Goal: Information Seeking & Learning: Compare options

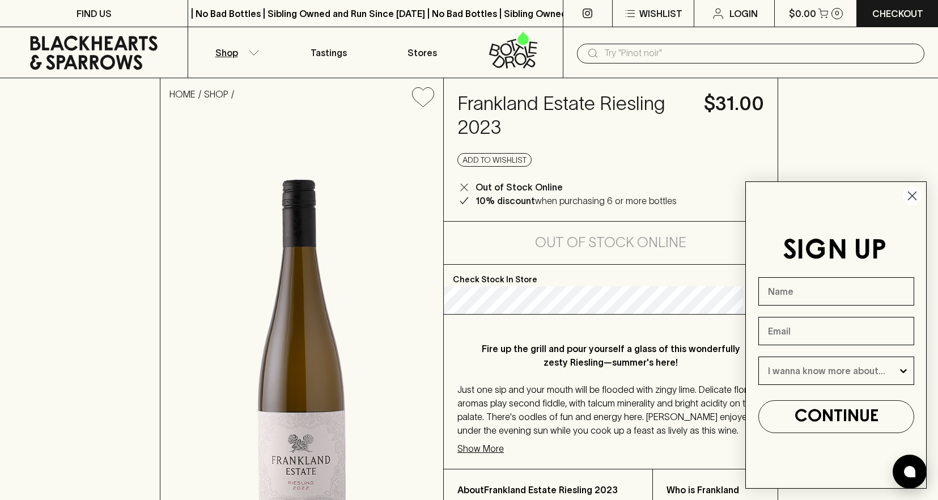
click at [252, 54] on icon "button" at bounding box center [254, 52] width 10 height 5
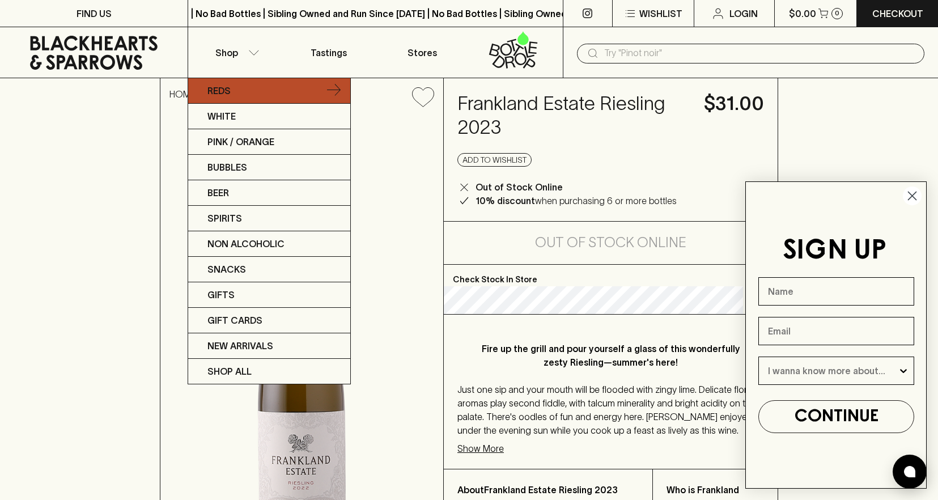
click at [238, 92] on link "Reds" at bounding box center [269, 91] width 162 height 26
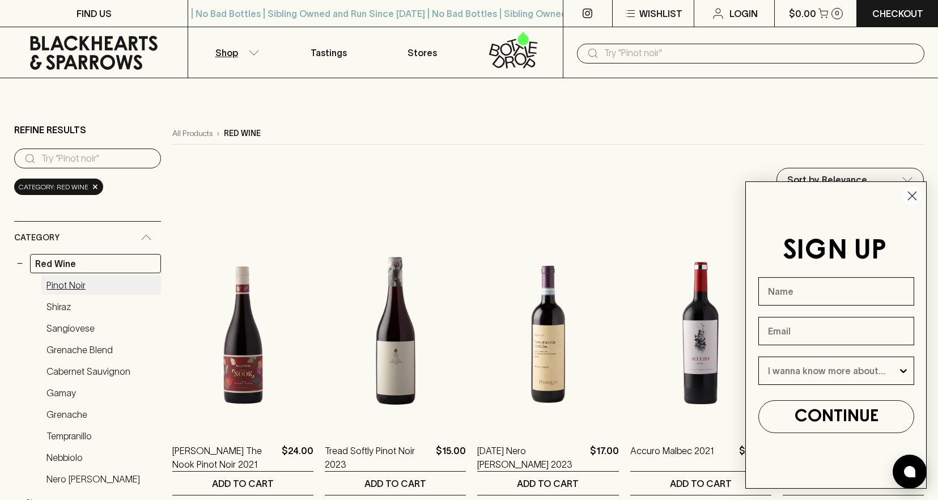
click at [61, 289] on link "Pinot Noir" at bounding box center [101, 285] width 120 height 19
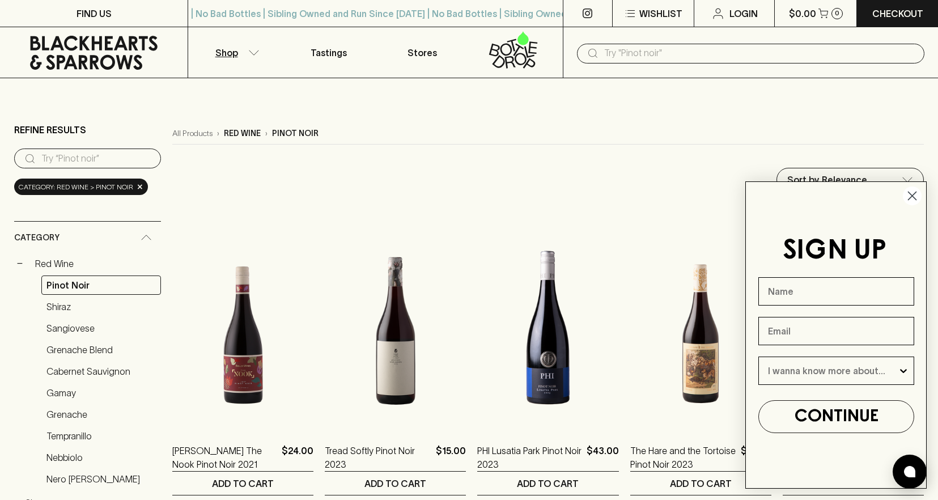
click at [914, 196] on circle "Close dialog" at bounding box center [912, 196] width 19 height 19
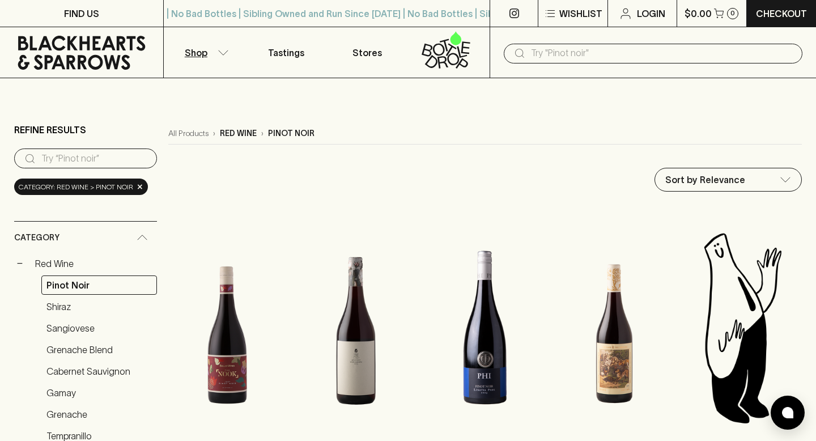
click at [213, 57] on button "Shop" at bounding box center [205, 52] width 82 height 50
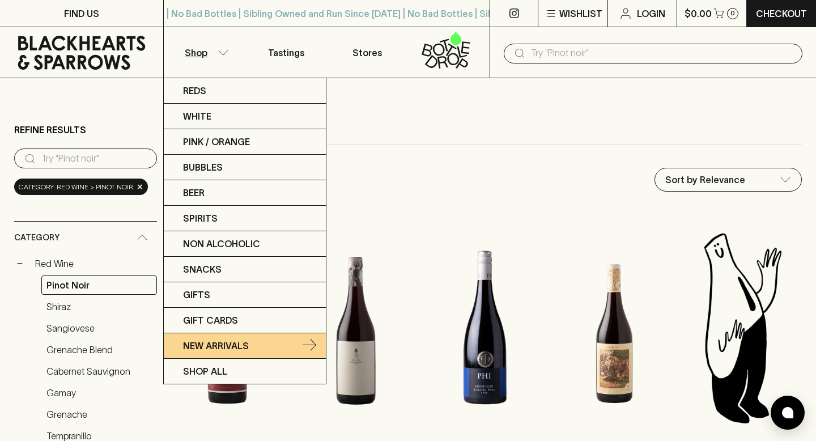
click at [224, 346] on p "New Arrivals" at bounding box center [216, 346] width 66 height 14
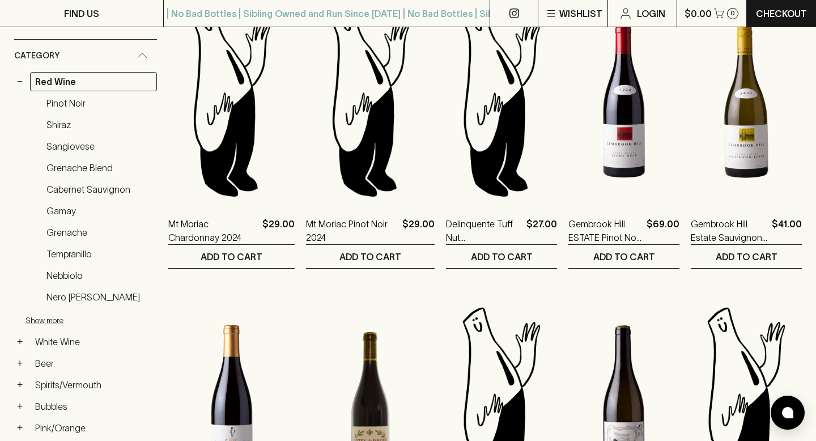
scroll to position [201, 0]
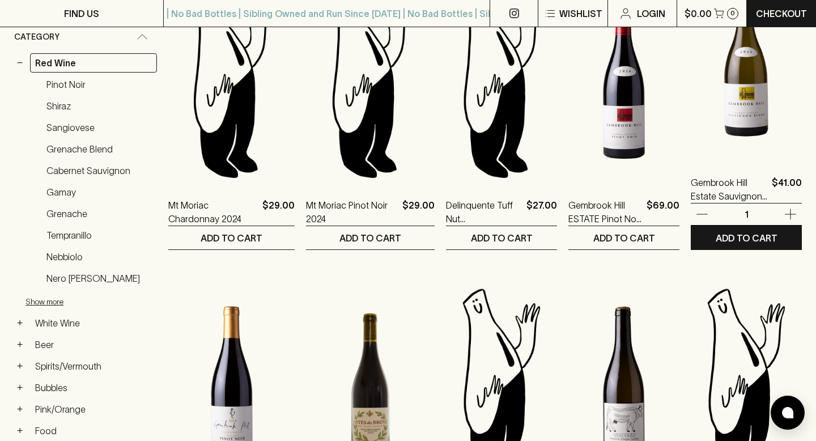
click at [758, 116] on img at bounding box center [746, 59] width 111 height 198
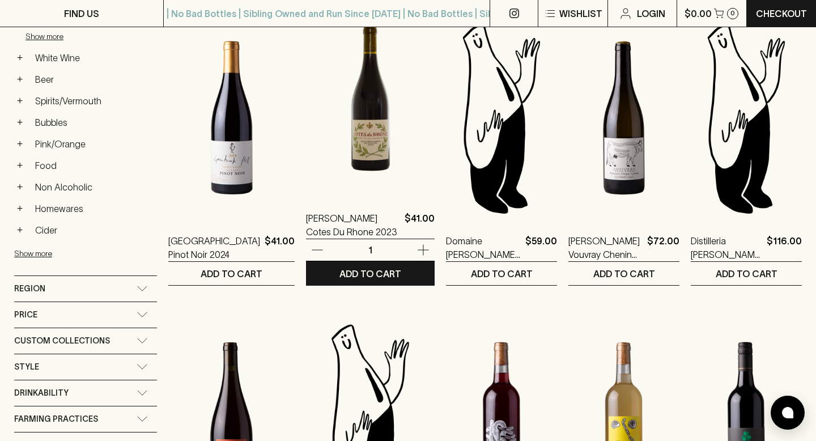
scroll to position [468, 0]
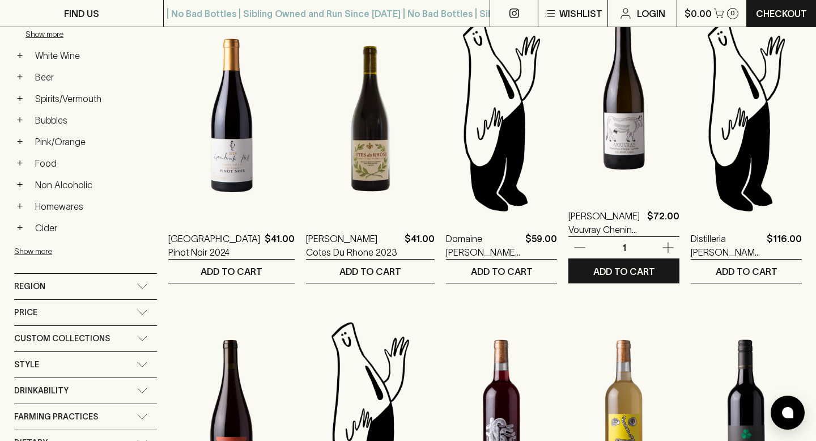
click at [614, 136] on img at bounding box center [624, 93] width 111 height 198
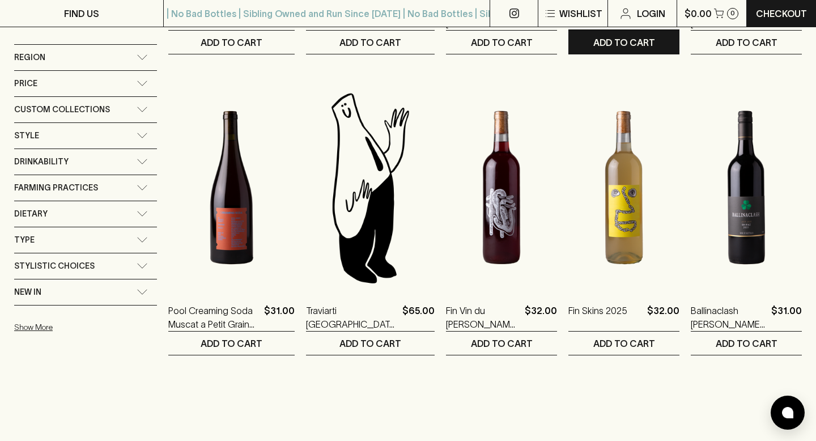
scroll to position [731, 0]
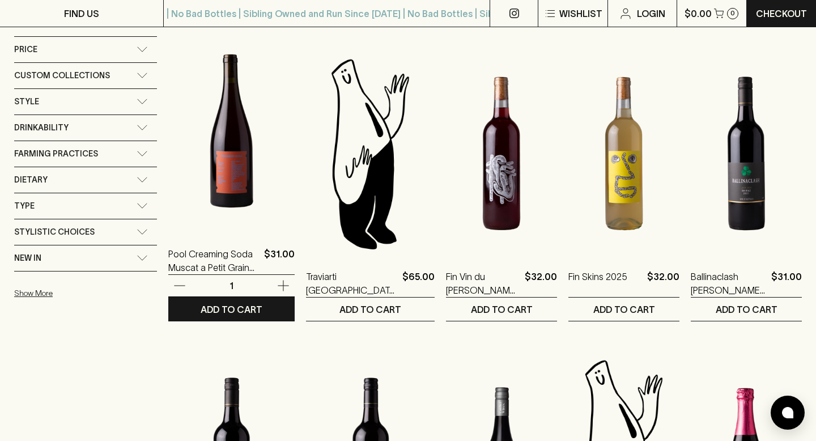
click at [242, 170] on img at bounding box center [231, 131] width 126 height 198
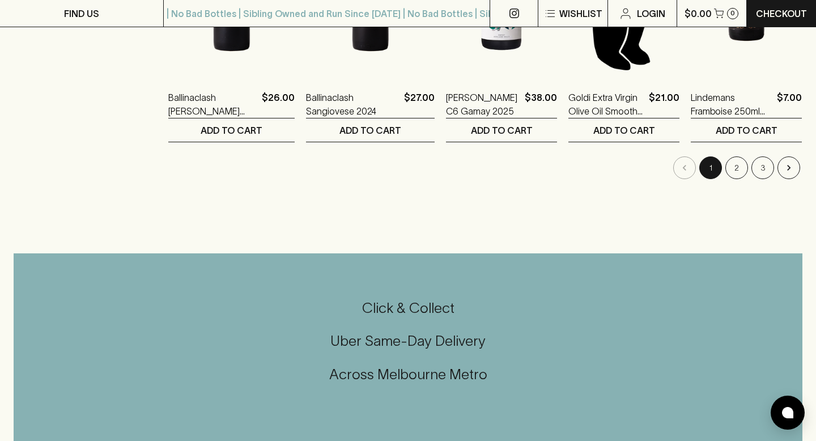
scroll to position [1214, 0]
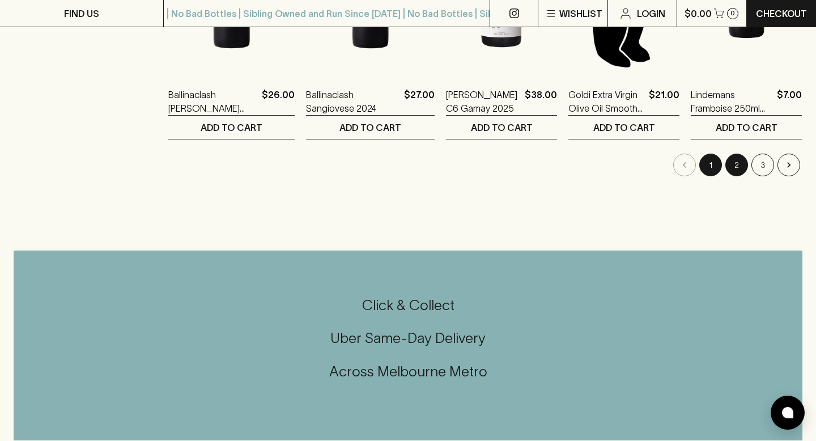
click at [738, 166] on button "2" at bounding box center [737, 165] width 23 height 23
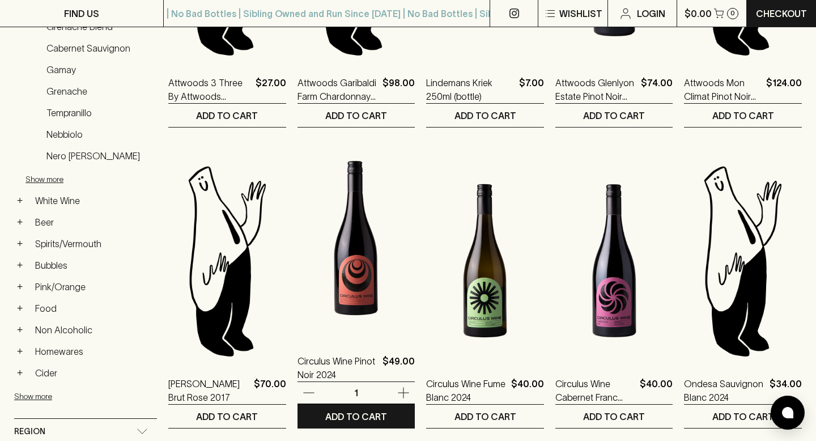
scroll to position [328, 0]
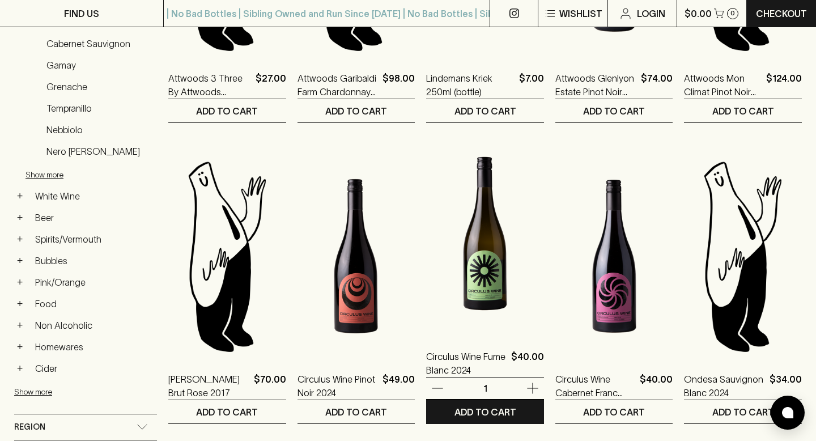
click at [474, 261] on img at bounding box center [485, 233] width 118 height 198
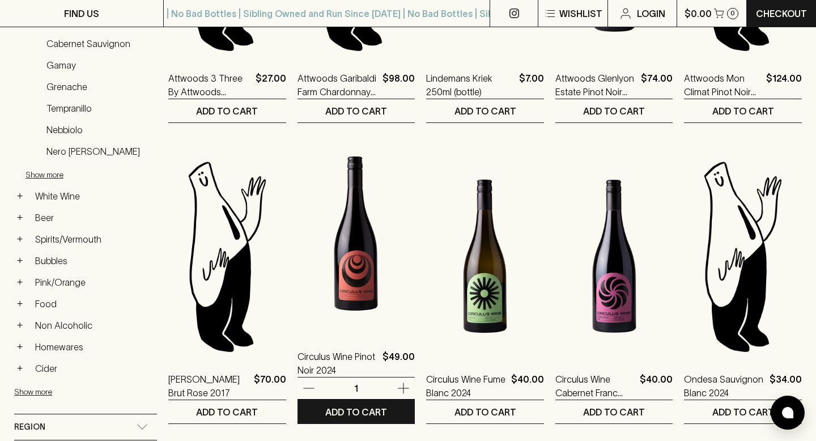
click at [365, 284] on img at bounding box center [357, 233] width 118 height 198
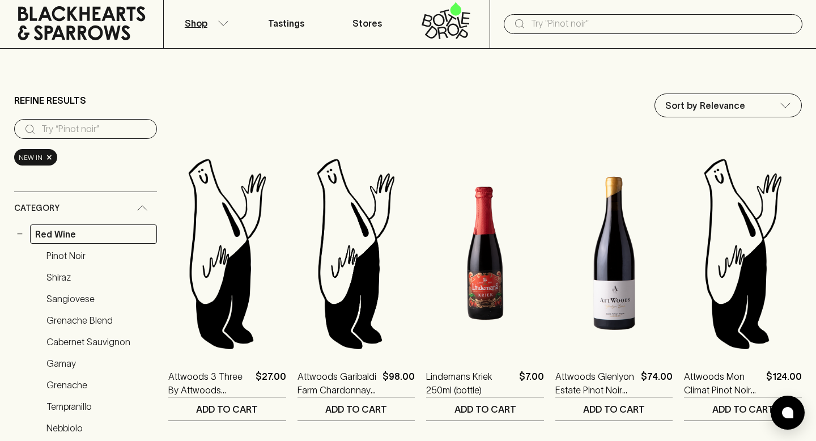
scroll to position [0, 0]
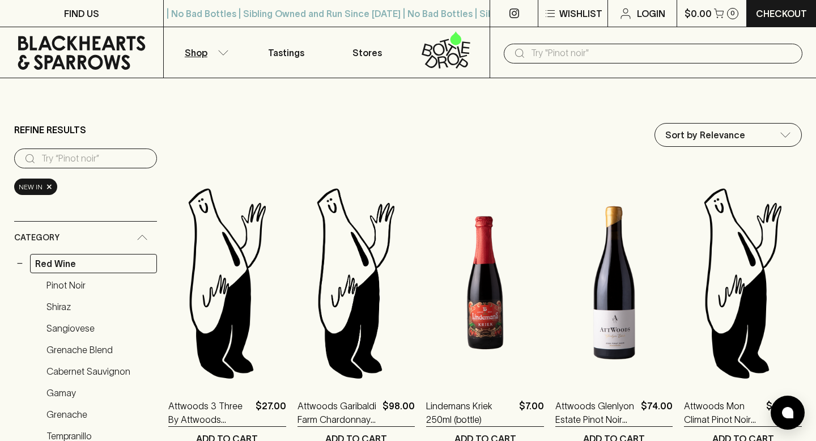
click at [607, 54] on input "text" at bounding box center [662, 53] width 263 height 18
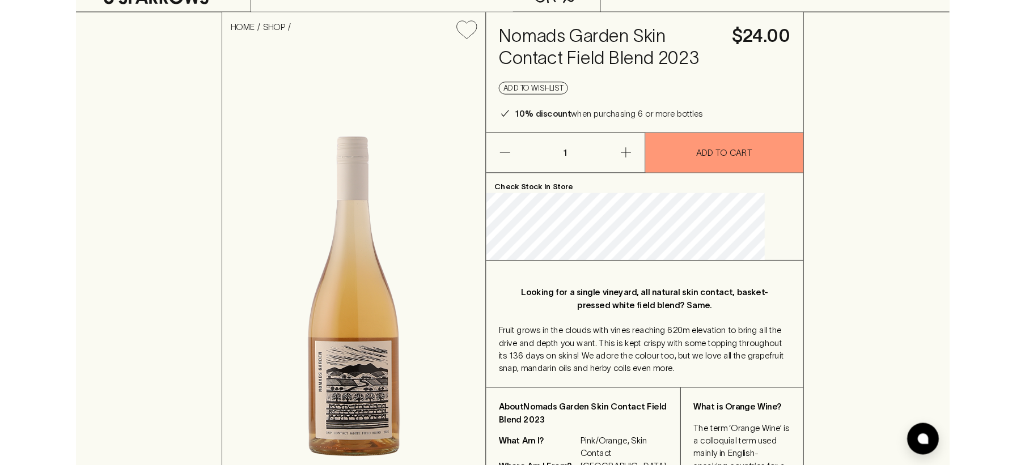
scroll to position [69, 0]
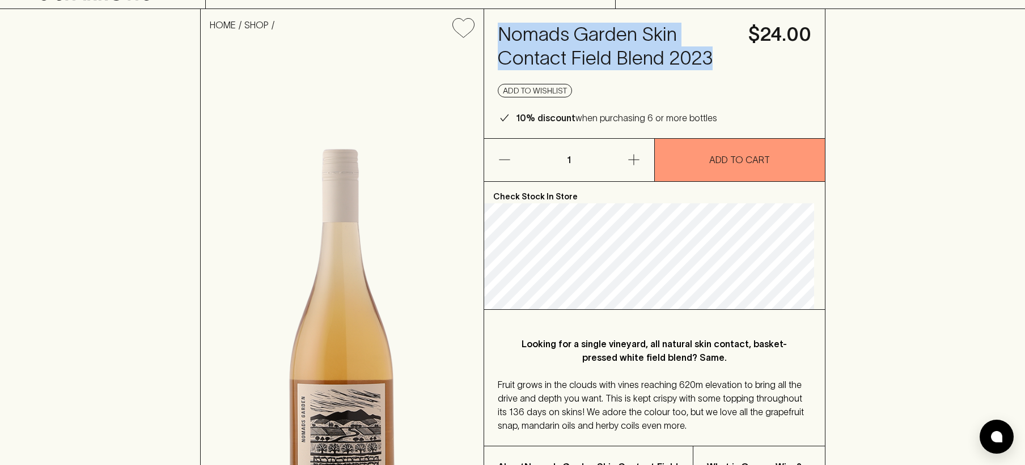
drag, startPoint x: 727, startPoint y: 57, endPoint x: 506, endPoint y: 32, distance: 222.5
click at [506, 32] on h4 "Nomads Garden Skin Contact Field Blend 2023" at bounding box center [616, 47] width 237 height 48
copy h4 "Nomads Garden Skin Contact Field Blend 2023"
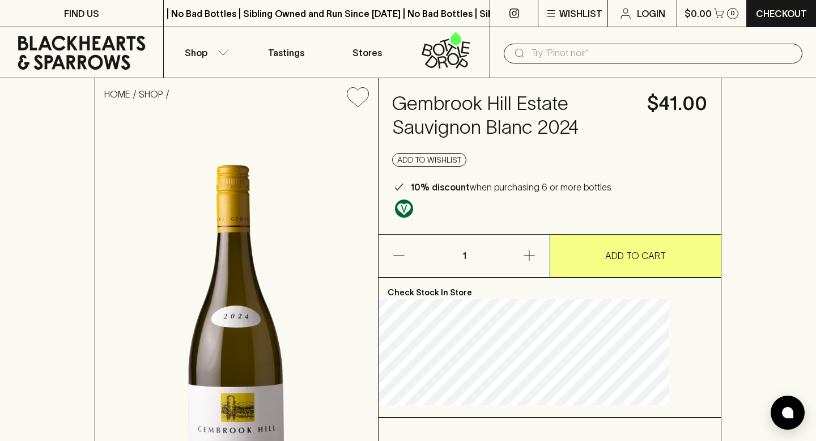
click at [544, 121] on h4 "Gembrook Hill Estate Sauvignon Blanc 2024" at bounding box center [513, 116] width 242 height 48
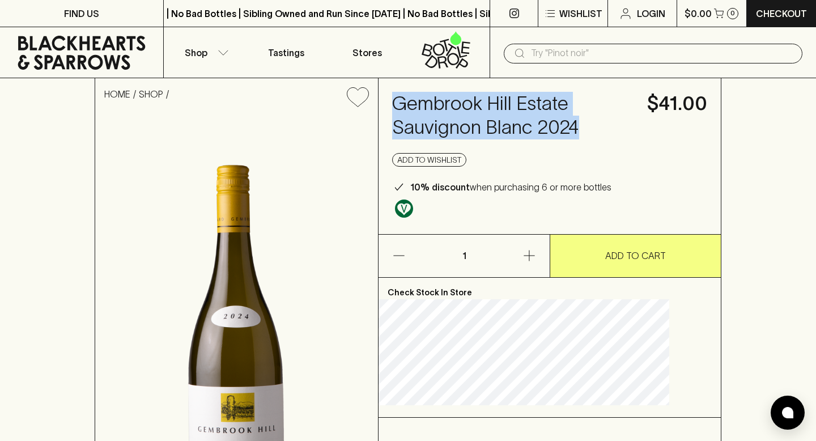
drag, startPoint x: 607, startPoint y: 126, endPoint x: 412, endPoint y: 107, distance: 196.5
click at [412, 107] on div "Gembrook Hill Estate Sauvignon Blanc 2024 $41.00 Add to wishlist 10% discount w…" at bounding box center [550, 156] width 342 height 156
copy h4 "Gembrook Hill Estate Sauvignon Blanc 2024"
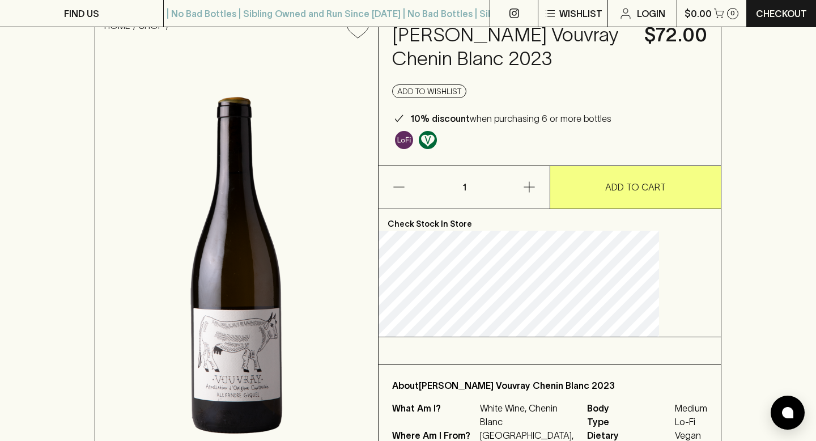
scroll to position [68, 0]
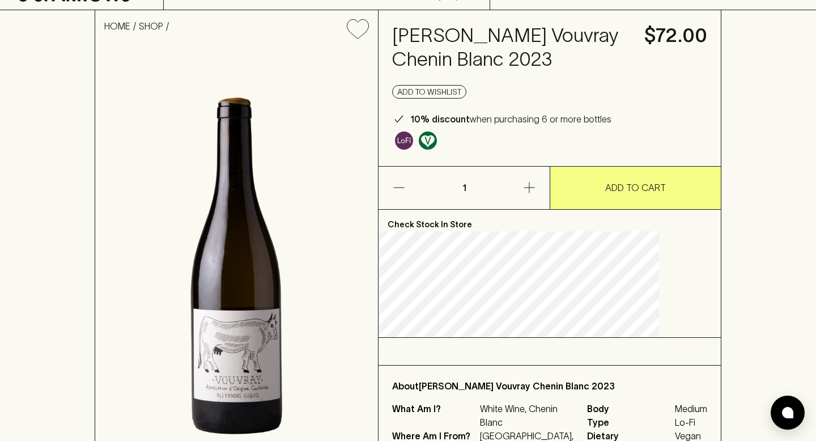
click at [429, 70] on h4 "[PERSON_NAME] Vouvray Chenin Blanc 2023" at bounding box center [511, 48] width 239 height 48
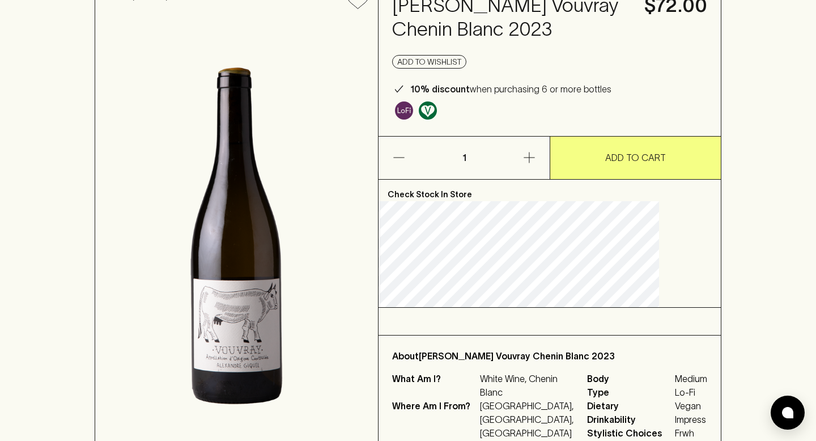
scroll to position [0, 0]
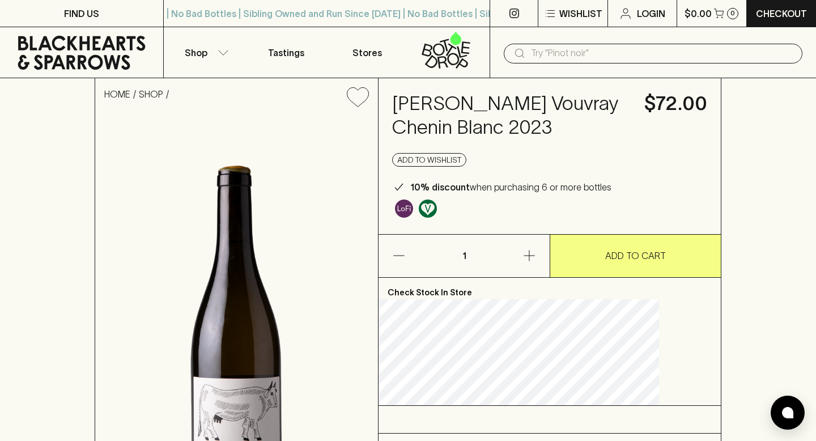
drag, startPoint x: 523, startPoint y: 151, endPoint x: 428, endPoint y: 108, distance: 104.0
click at [428, 108] on h4 "[PERSON_NAME] Vouvray Chenin Blanc 2023" at bounding box center [511, 116] width 239 height 48
copy h4 "[PERSON_NAME] Vouvray Chenin Blanc 2023"
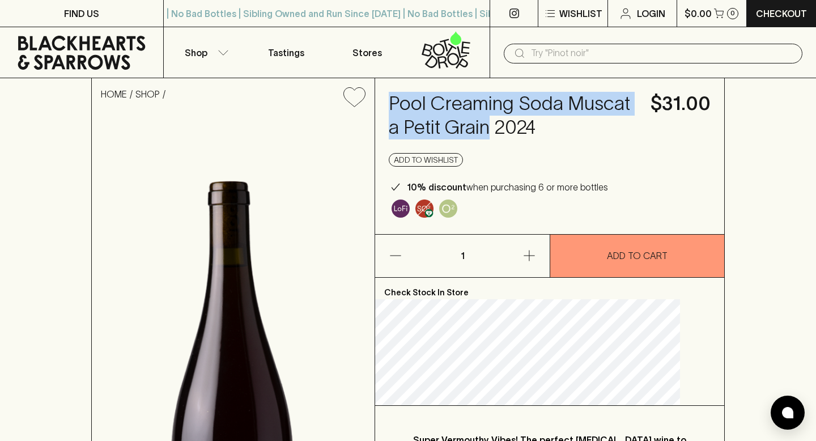
drag, startPoint x: 410, startPoint y: 98, endPoint x: 586, endPoint y: 132, distance: 179.5
click at [586, 132] on div "Pool Creaming Soda Muscat a Petit Grain 2024 $31.00 Add to wishlist 10% discoun…" at bounding box center [549, 156] width 349 height 156
copy h4 "Pool Creaming Soda Muscat a Petit Grain"
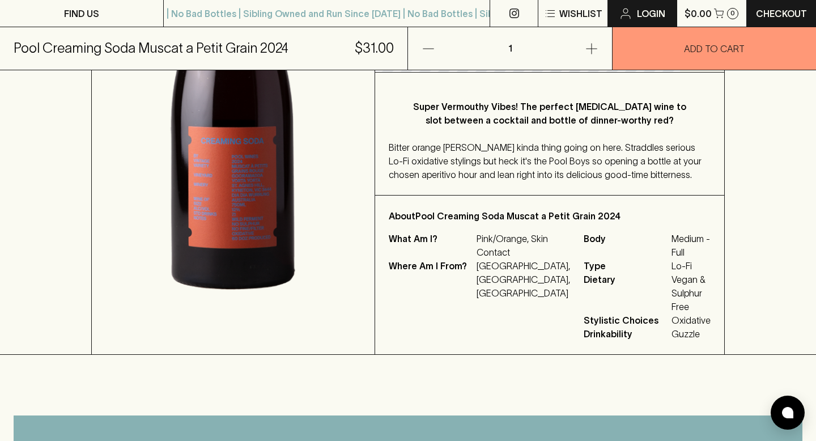
scroll to position [336, 0]
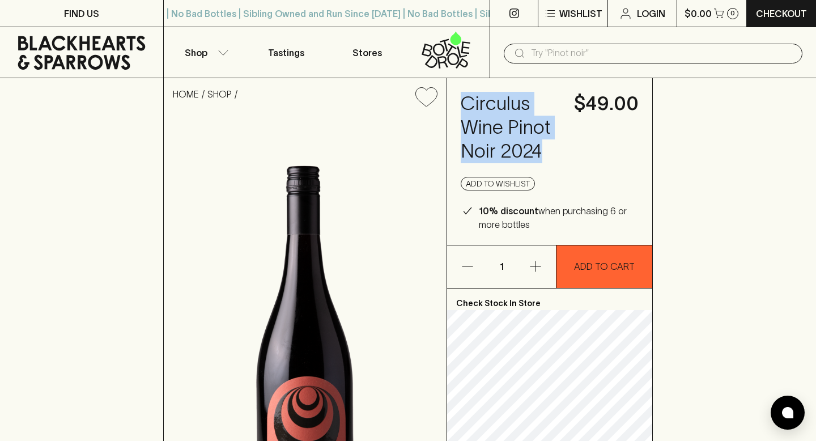
drag, startPoint x: 552, startPoint y: 159, endPoint x: 453, endPoint y: 105, distance: 112.4
click at [453, 105] on div "Circulus Wine Pinot Noir 2024 $49.00 Add to wishlist 10% discount when purchasi…" at bounding box center [549, 161] width 205 height 167
copy h4 "Circulus Wine Pinot Noir 2024"
click at [222, 52] on icon "button" at bounding box center [223, 53] width 11 height 6
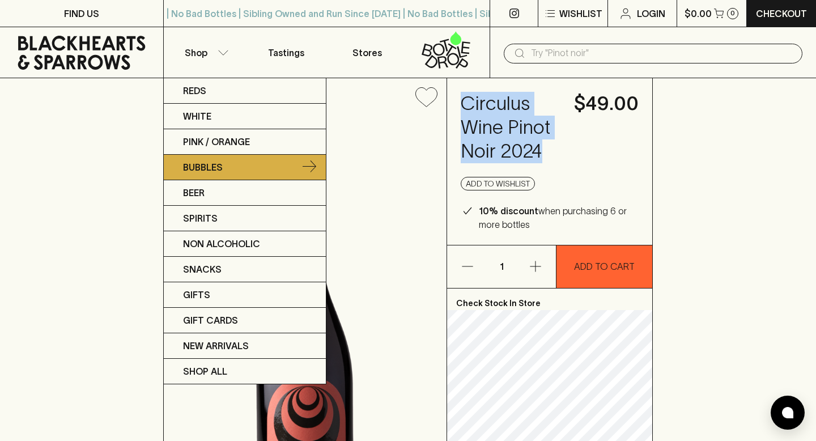
click at [219, 172] on p "Bubbles" at bounding box center [203, 167] width 40 height 14
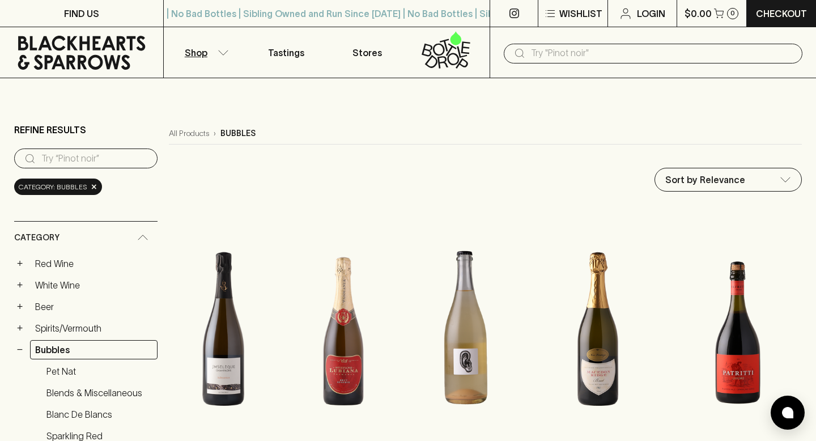
click at [223, 52] on icon "button" at bounding box center [223, 53] width 11 height 6
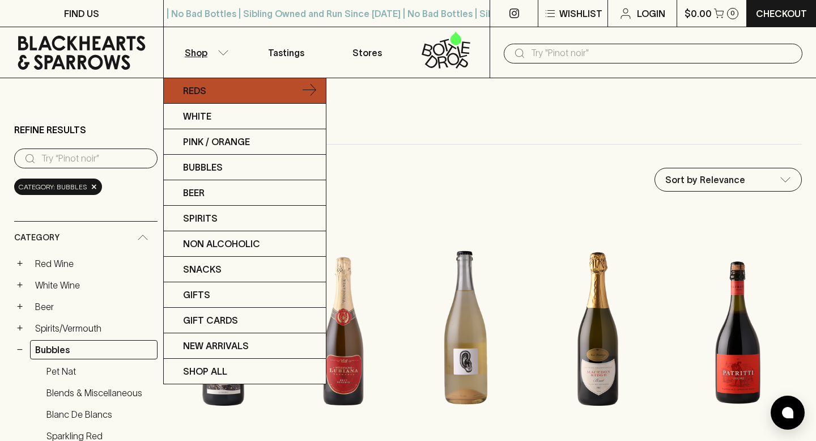
click at [218, 88] on link "Reds" at bounding box center [245, 91] width 162 height 26
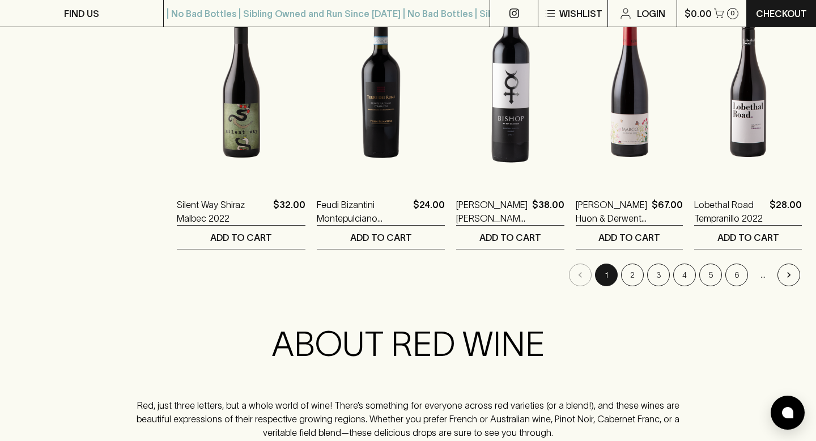
scroll to position [1142, 0]
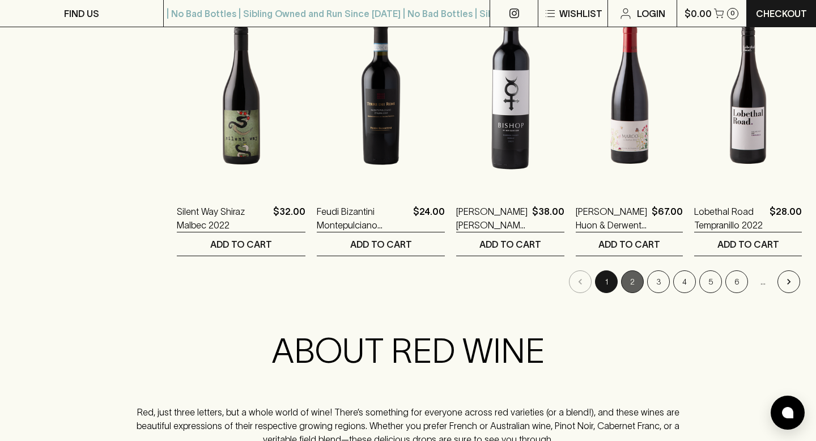
click at [634, 285] on button "2" at bounding box center [632, 281] width 23 height 23
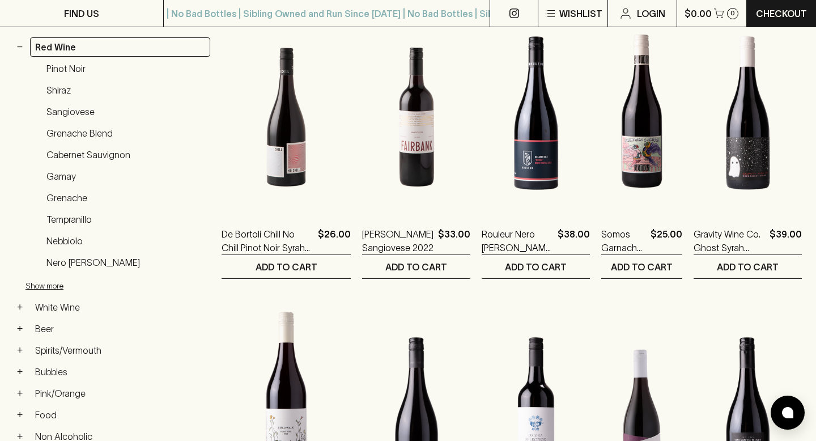
scroll to position [137, 0]
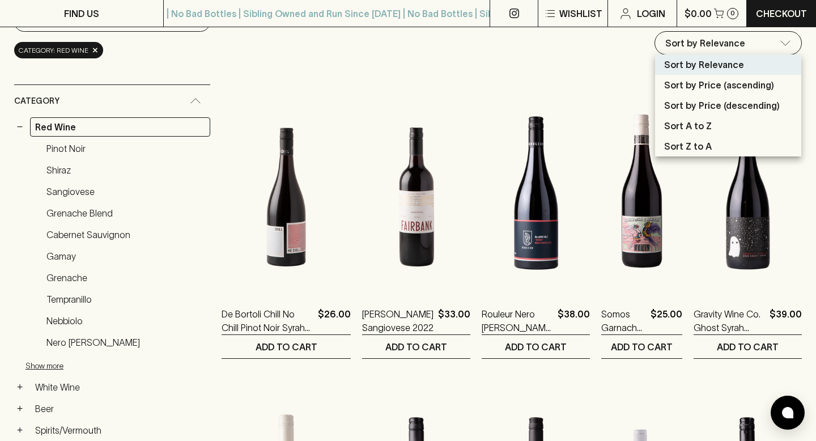
click at [569, 73] on div at bounding box center [408, 220] width 816 height 441
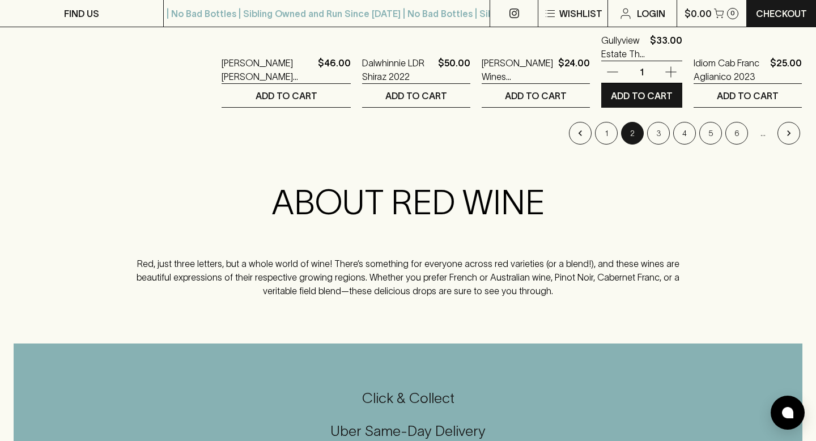
scroll to position [1307, 0]
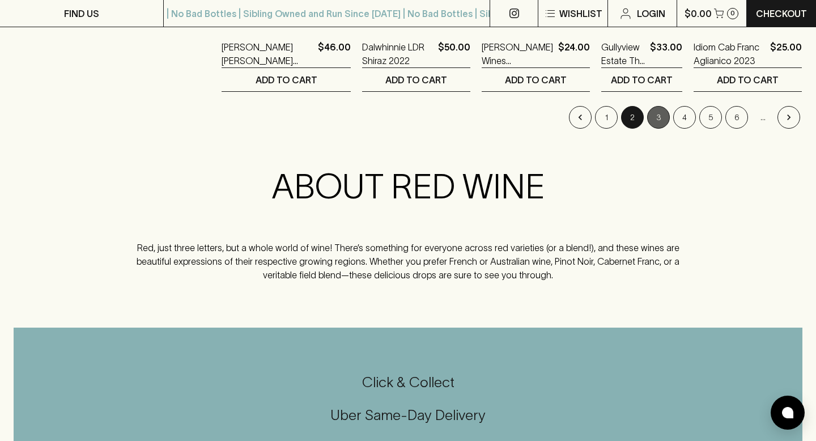
click at [654, 115] on button "3" at bounding box center [658, 117] width 23 height 23
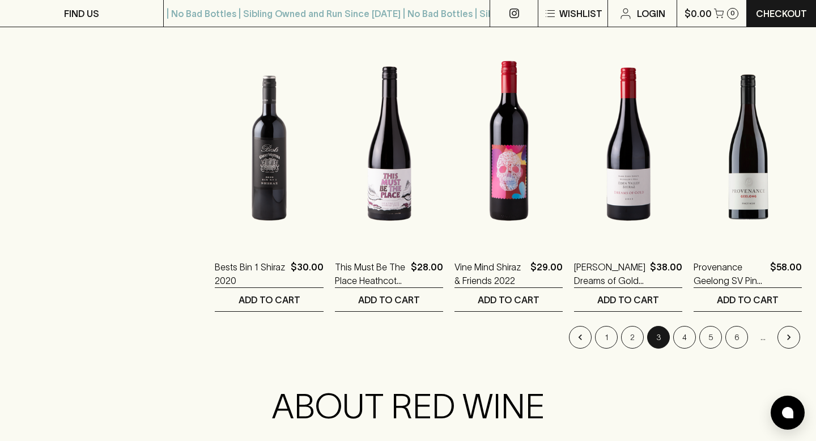
scroll to position [1090, 0]
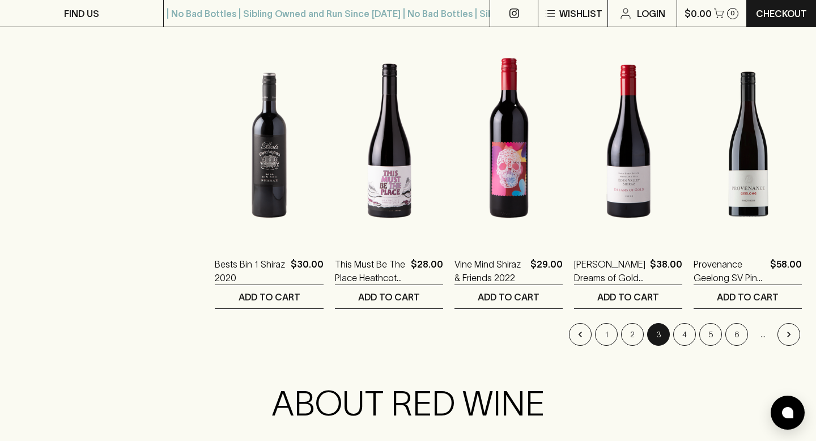
click at [673, 329] on li "4" at bounding box center [685, 334] width 26 height 23
click at [678, 333] on button "4" at bounding box center [685, 334] width 23 height 23
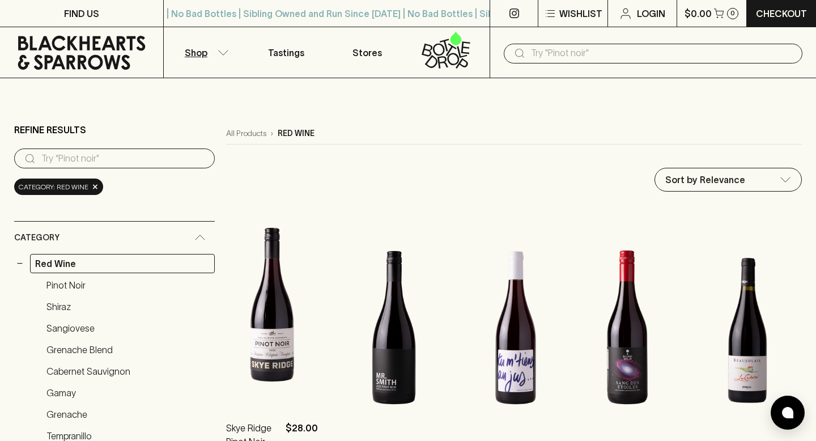
click at [226, 307] on img at bounding box center [272, 305] width 92 height 198
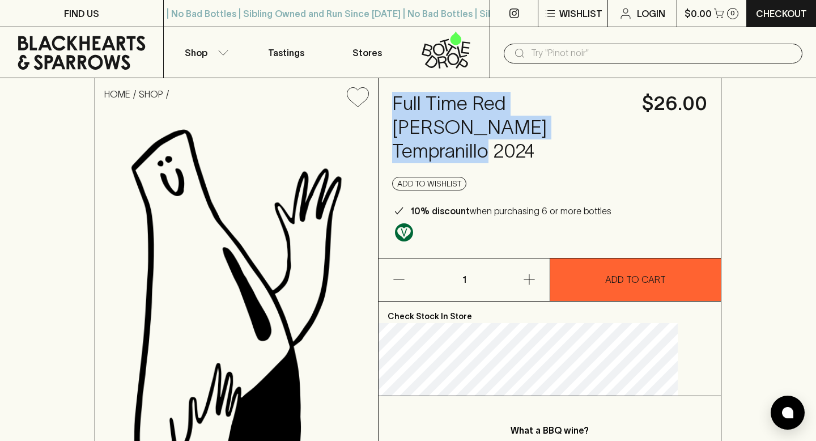
drag, startPoint x: 518, startPoint y: 128, endPoint x: 406, endPoint y: 102, distance: 115.2
click at [406, 102] on div "Full Time Red [PERSON_NAME] Tempranillo 2024 $26.00 Add to wishlist 10% discoun…" at bounding box center [550, 168] width 342 height 180
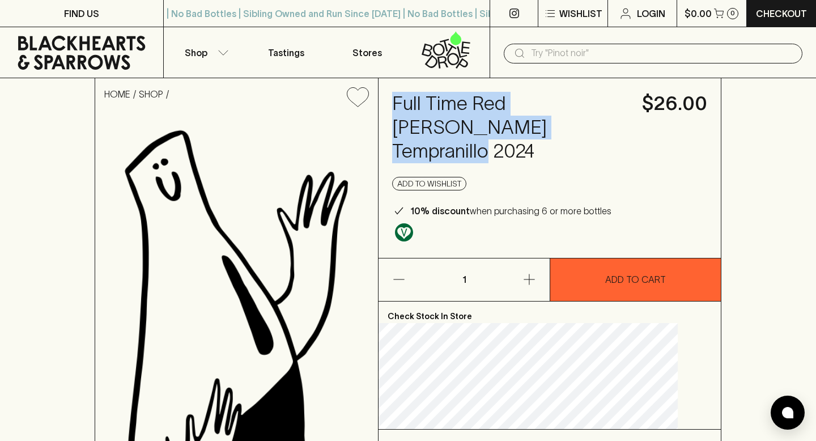
copy h4 "Full Time Red [PERSON_NAME] Tempranillo 2024"
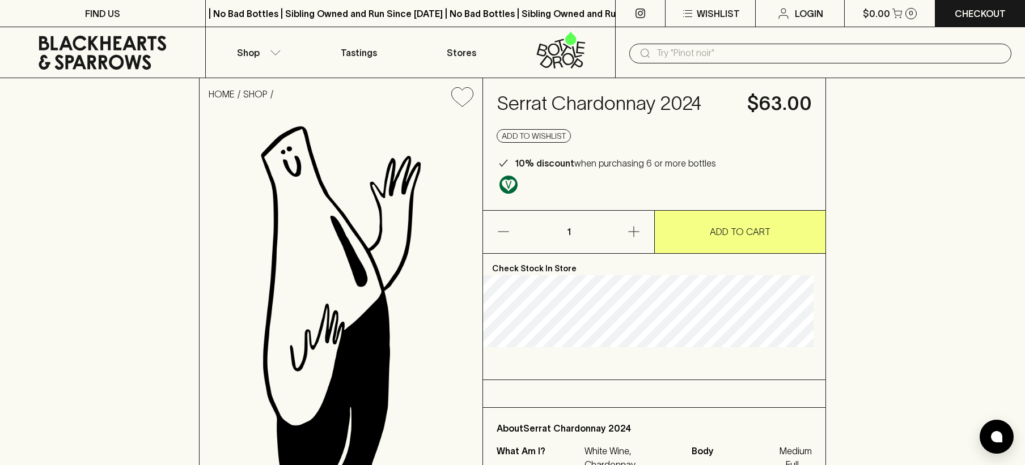
click at [569, 99] on h4 "Serrat Chardonnay 2024" at bounding box center [615, 104] width 237 height 24
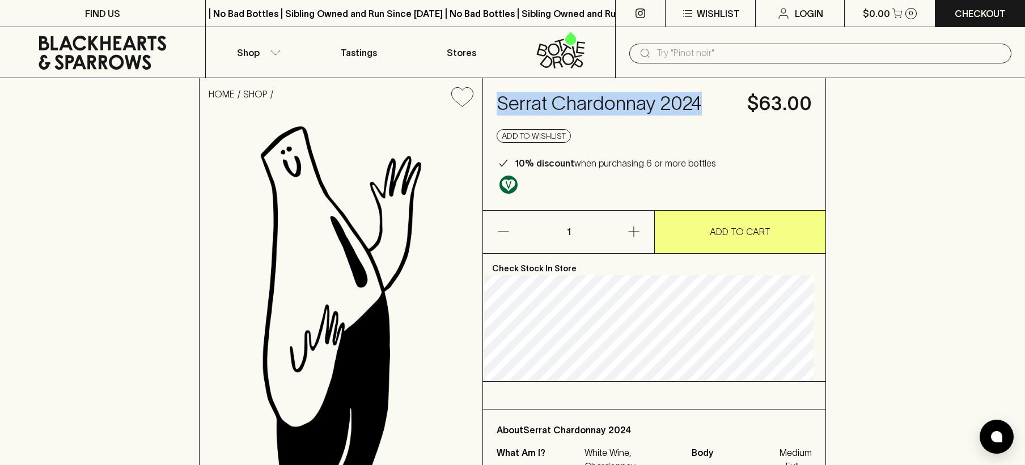
drag, startPoint x: 505, startPoint y: 104, endPoint x: 704, endPoint y: 100, distance: 198.5
click at [704, 100] on h4 "Serrat Chardonnay 2024" at bounding box center [615, 104] width 237 height 24
copy h4 "Serrat Chardonnay 2024"
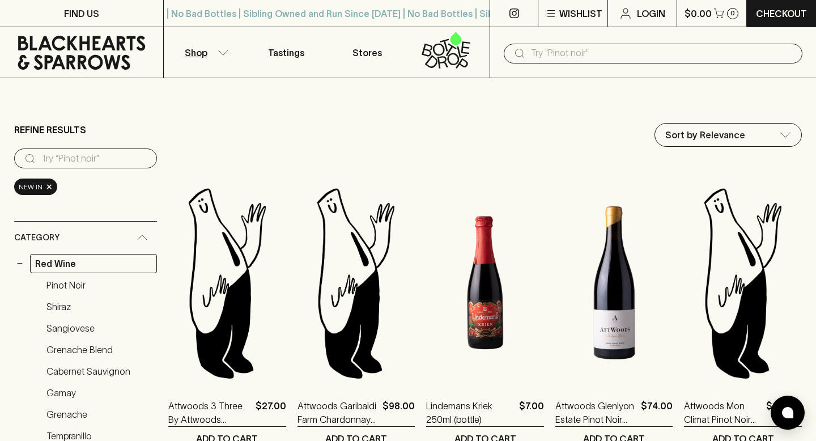
click at [206, 57] on p "Shop" at bounding box center [196, 53] width 23 height 14
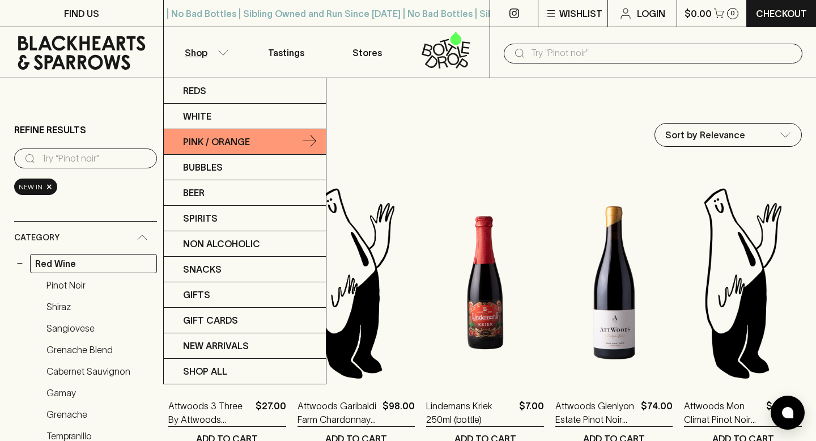
click at [208, 143] on p "Pink / Orange" at bounding box center [216, 142] width 67 height 14
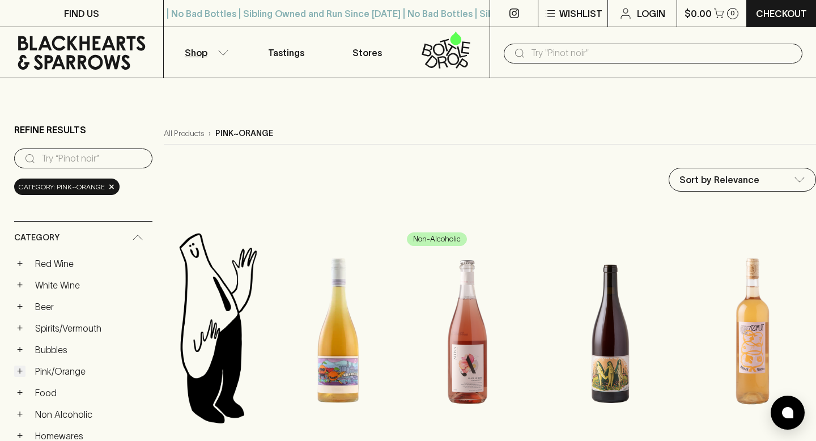
click at [16, 376] on button "+" at bounding box center [19, 371] width 11 height 11
click at [61, 417] on link "Rosé" at bounding box center [96, 414] width 111 height 19
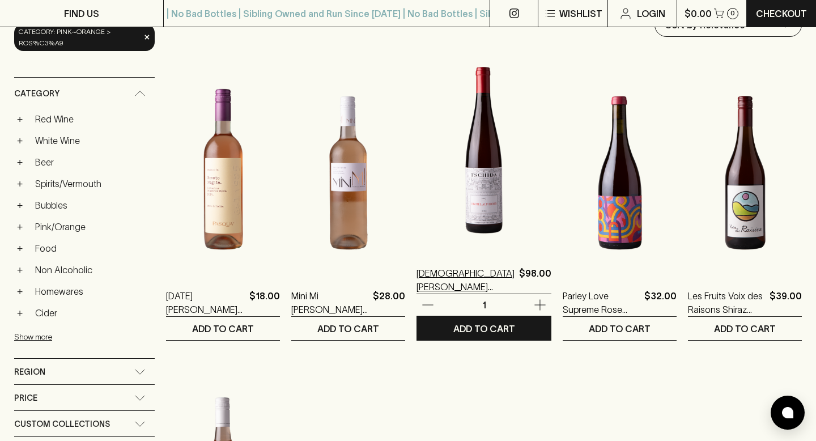
scroll to position [159, 0]
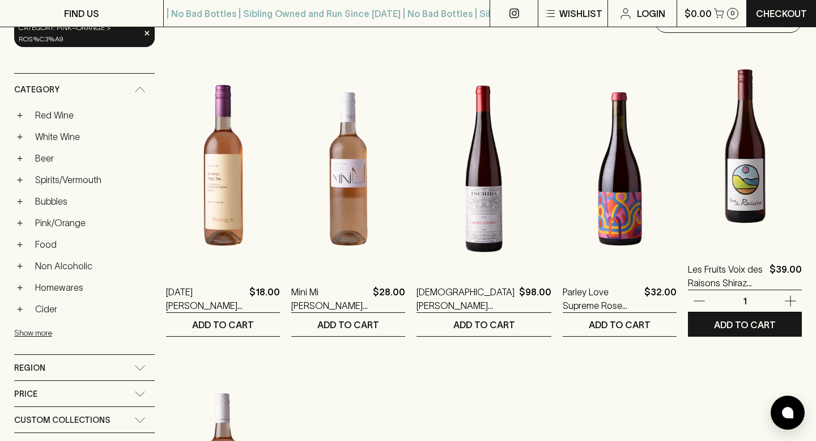
click at [740, 188] on img at bounding box center [745, 146] width 114 height 198
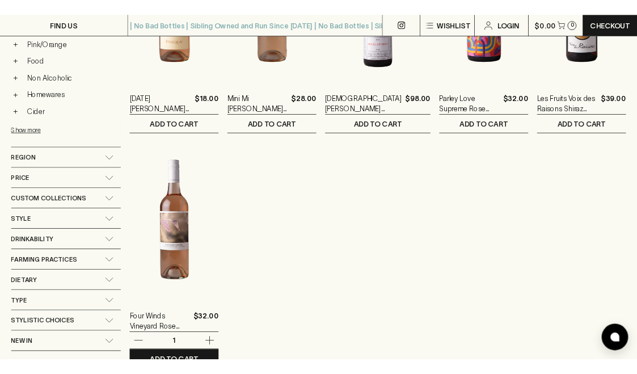
scroll to position [346, 0]
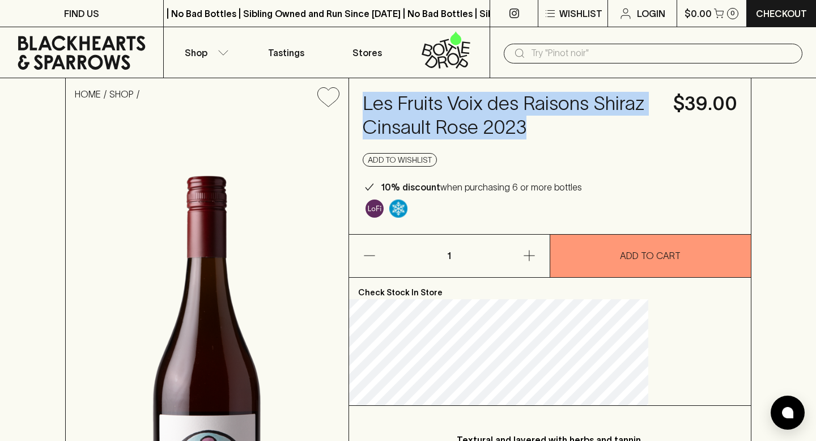
drag, startPoint x: 509, startPoint y: 147, endPoint x: 415, endPoint y: 100, distance: 104.5
click at [415, 100] on h4 "Les Fruits Voix des Raisons Shiraz Cinsault Rose 2023" at bounding box center [511, 116] width 297 height 48
copy h4 "Les Fruits Voix des Raisons Shiraz Cinsault Rose 2023"
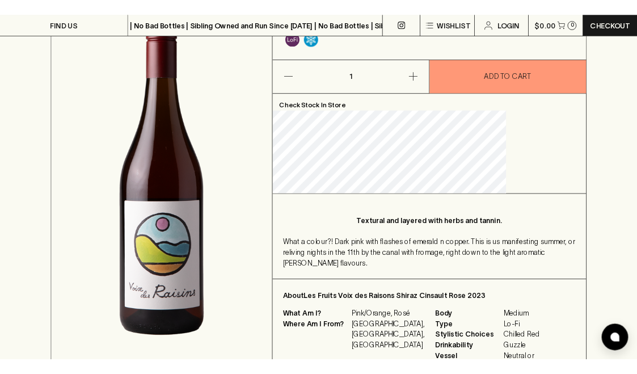
scroll to position [251, 0]
